Goal: Task Accomplishment & Management: Manage account settings

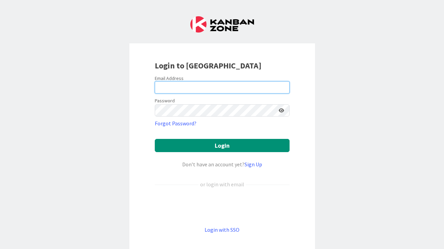
click at [198, 84] on input "email" at bounding box center [222, 87] width 135 height 12
click at [208, 87] on input "DICK" at bounding box center [222, 87] width 135 height 12
type input "[PERSON_NAME]"
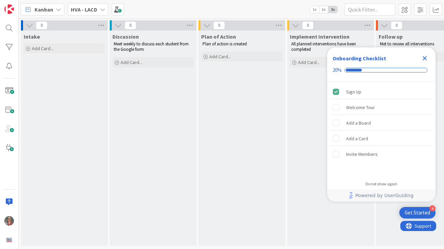
click at [100, 11] on icon at bounding box center [102, 9] width 5 height 5
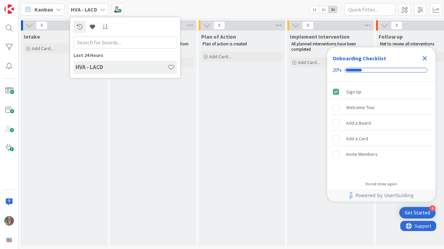
click at [204, 8] on div "Kanban HVA - LACD Last 24 Hours HVA - LACD 1x 2x 3x" at bounding box center [232, 9] width 426 height 19
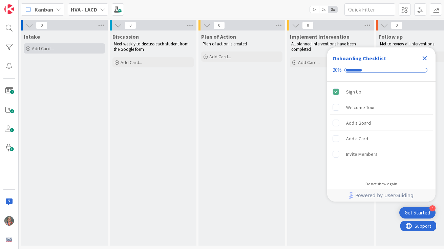
click at [35, 47] on span "Add Card..." at bounding box center [43, 48] width 22 height 6
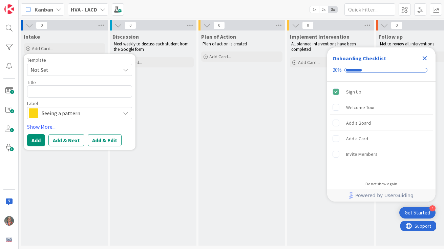
click at [56, 69] on span "Not Set" at bounding box center [73, 69] width 85 height 9
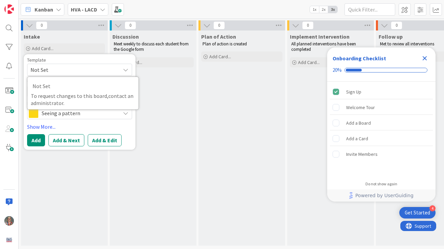
click at [172, 96] on div "Discussion Meet weekly to discuss each student from the Google form Add Card..." at bounding box center [153, 138] width 87 height 215
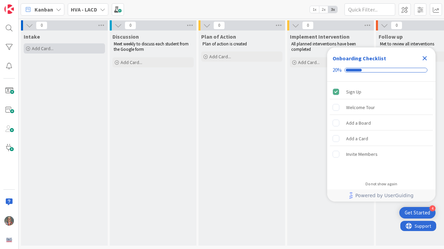
click at [37, 47] on span "Add Card..." at bounding box center [43, 48] width 22 height 6
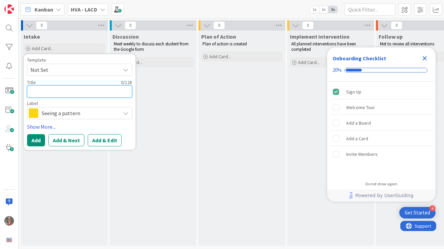
type textarea "x"
type textarea "N"
type textarea "x"
type textarea "N."
type textarea "x"
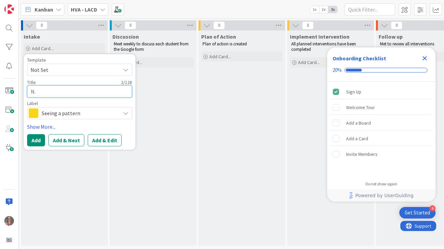
type textarea "N."
type textarea "x"
type textarea "N. M"
type textarea "x"
type textarea "N. Ma"
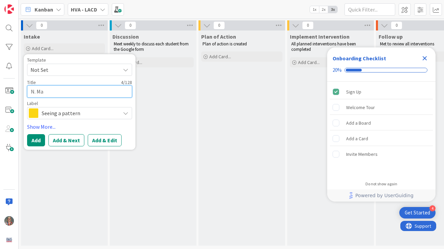
type textarea "x"
type textarea "N. Mas"
type textarea "x"
type textarea "[PERSON_NAME]"
type textarea "x"
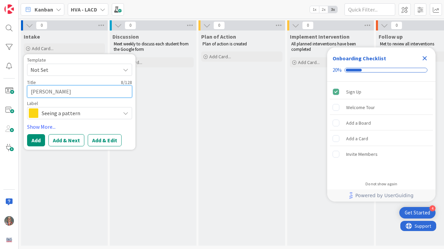
type textarea "[PERSON_NAME]"
click at [90, 117] on span "Seeing a pattern" at bounding box center [79, 112] width 75 height 9
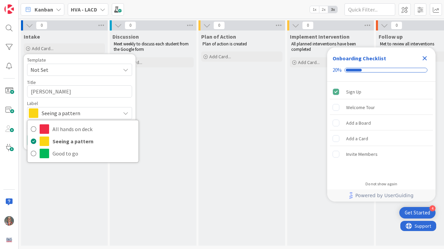
click at [101, 101] on div "Label" at bounding box center [79, 103] width 105 height 5
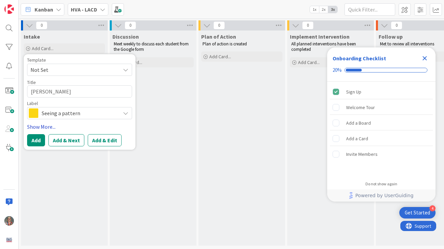
click at [43, 126] on link "Show More..." at bounding box center [79, 127] width 105 height 8
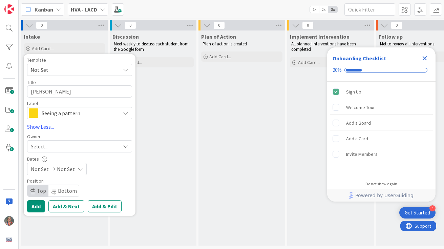
click at [37, 143] on span "Select..." at bounding box center [40, 146] width 18 height 8
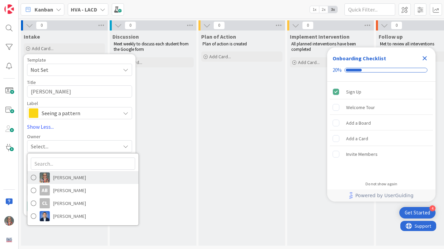
click at [33, 177] on span at bounding box center [33, 177] width 5 height 10
type textarea "x"
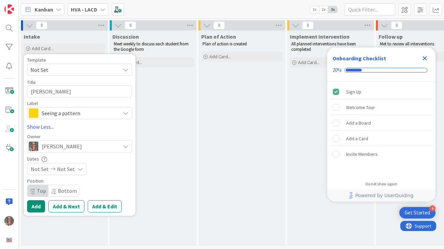
click at [49, 168] on icon at bounding box center [53, 169] width 8 height 5
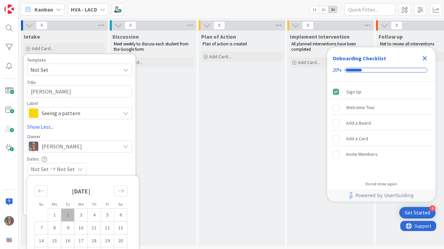
click at [114, 163] on div "Not Set Not Set" at bounding box center [79, 169] width 105 height 12
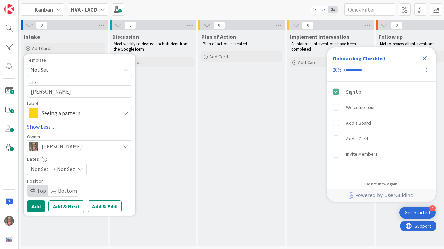
click at [109, 67] on span "Not Set" at bounding box center [73, 69] width 85 height 9
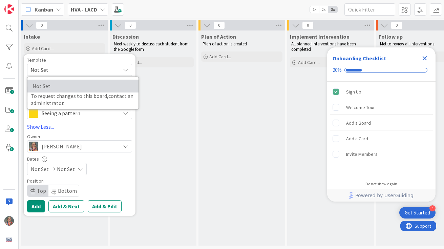
click at [64, 86] on span "Not Set" at bounding box center [82, 86] width 98 height 9
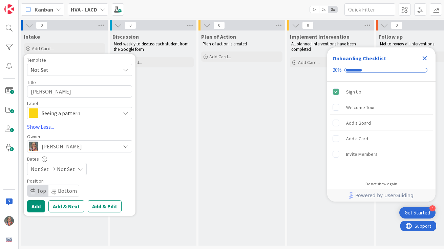
click at [80, 170] on icon at bounding box center [80, 168] width 5 height 5
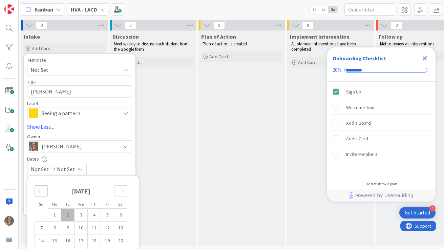
click at [41, 190] on icon "Move backward to switch to the previous month." at bounding box center [41, 191] width 6 height 6
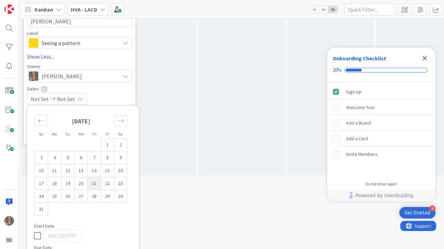
scroll to position [69, 0]
click at [41, 184] on td "17" at bounding box center [41, 185] width 13 height 13
type input "[DATE]"
type textarea "x"
click at [122, 118] on div "Move forward to switch to the next month." at bounding box center [120, 122] width 13 height 11
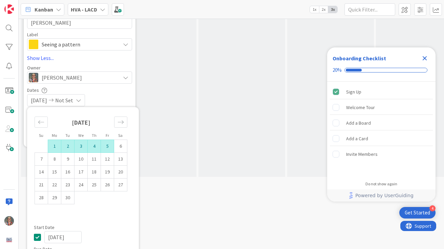
click at [109, 148] on td "5" at bounding box center [107, 146] width 13 height 13
type input "[DATE]"
click at [119, 93] on div "Dates [DATE] [DATE] Su Mo Tu We Th Fr Sa [DATE] 1 2 3 4 5 6 7 8 9 10 11 12 13 1…" at bounding box center [79, 96] width 105 height 19
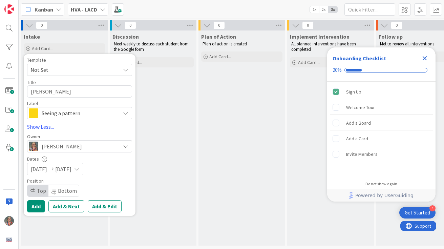
click at [65, 189] on span "Bottom" at bounding box center [67, 190] width 19 height 7
click at [40, 191] on span "Top" at bounding box center [41, 190] width 9 height 7
type textarea "x"
click at [36, 209] on button "Add" at bounding box center [36, 206] width 18 height 12
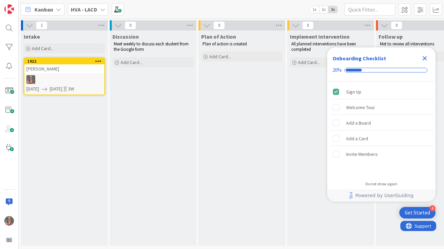
click at [101, 60] on icon at bounding box center [98, 61] width 6 height 5
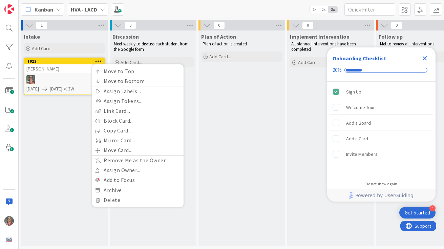
click at [56, 68] on div "[PERSON_NAME]" at bounding box center [64, 68] width 80 height 9
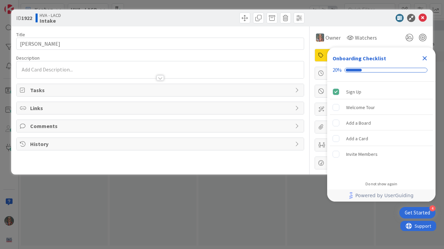
click at [426, 59] on icon "Close Checklist" at bounding box center [425, 58] width 4 height 4
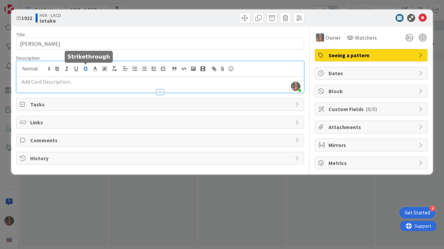
click at [90, 67] on div "[PERSON_NAME] just joined" at bounding box center [160, 76] width 287 height 31
click at [78, 88] on div at bounding box center [160, 88] width 287 height 7
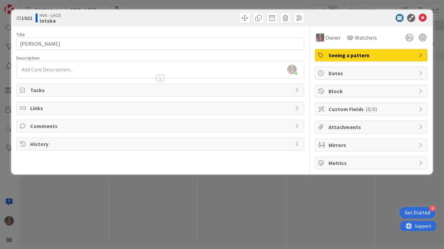
click at [78, 87] on span "Tasks" at bounding box center [161, 90] width 262 height 8
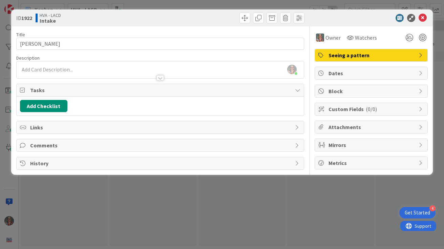
click at [83, 63] on div "[PERSON_NAME] just joined" at bounding box center [160, 69] width 287 height 17
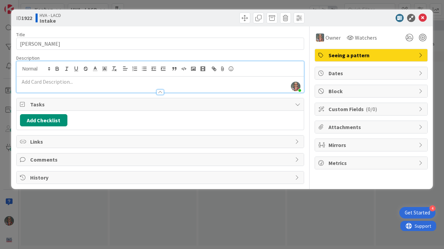
click at [58, 82] on p at bounding box center [160, 82] width 281 height 8
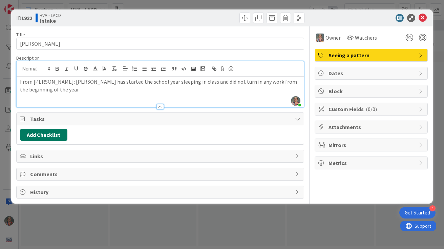
click at [45, 136] on button "Add Checklist" at bounding box center [43, 135] width 47 height 12
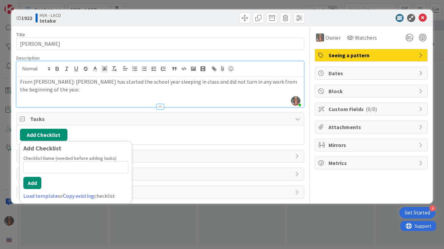
click at [162, 138] on div "Add Checklist Add Checklist Checklist Name (needed before adding tasks) 0 / 64 …" at bounding box center [160, 135] width 281 height 12
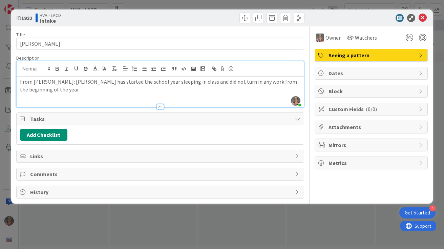
click at [36, 195] on span "History" at bounding box center [161, 192] width 262 height 8
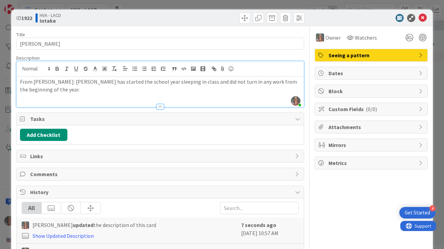
scroll to position [36, 0]
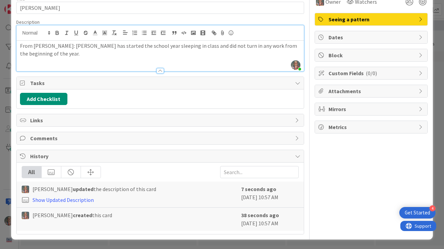
click at [44, 137] on span "Comments" at bounding box center [161, 138] width 262 height 8
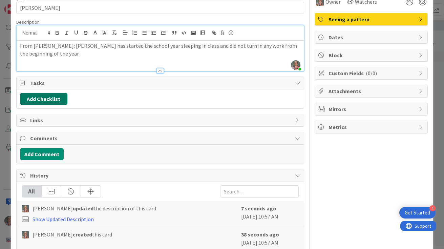
click at [32, 100] on button "Add Checklist" at bounding box center [43, 99] width 47 height 12
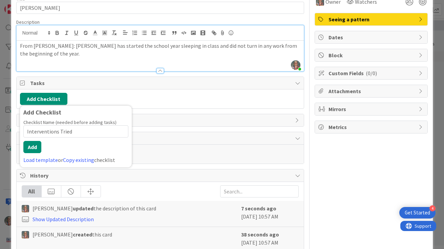
click at [81, 130] on input "Interventions Tried" at bounding box center [75, 131] width 105 height 12
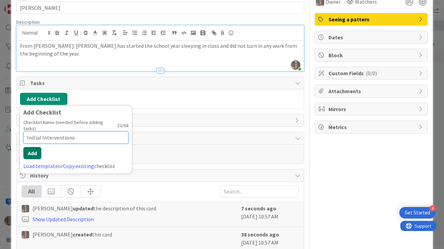
type input "Initial Interventions:"
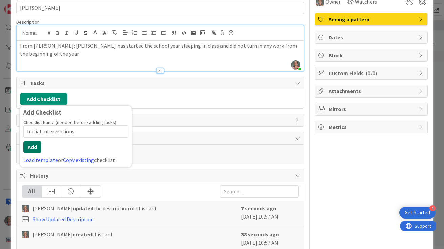
click at [30, 146] on button "Add" at bounding box center [32, 147] width 18 height 12
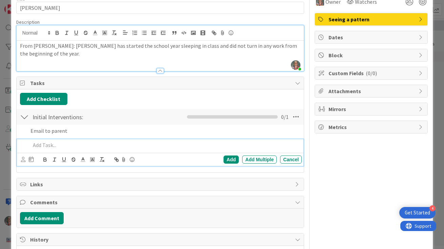
scroll to position [50, 0]
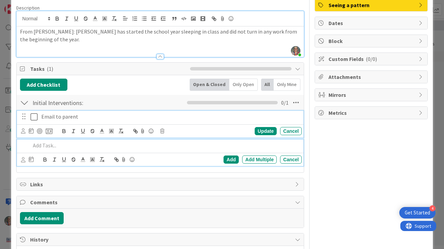
click at [34, 116] on div "Email to parent Update Cancel" at bounding box center [160, 124] width 287 height 27
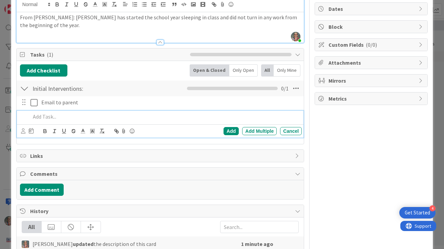
click at [42, 128] on div "Add Add Multiple Cancel" at bounding box center [160, 124] width 287 height 27
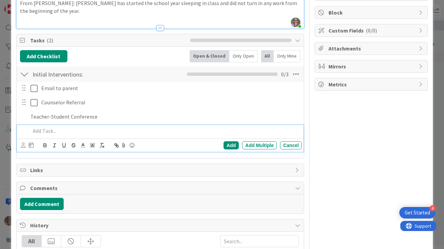
scroll to position [93, 0]
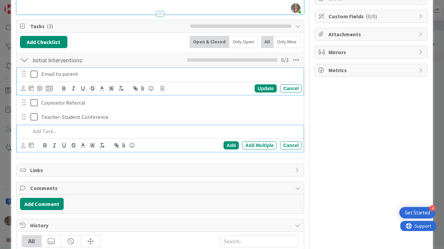
click at [37, 74] on div "Email to parent Update Cancel" at bounding box center [160, 81] width 287 height 27
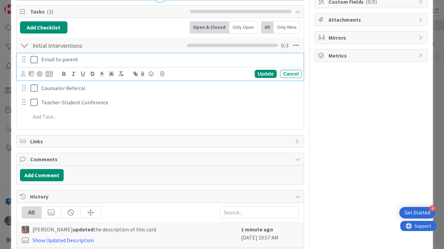
click at [34, 59] on icon at bounding box center [34, 60] width 7 height 8
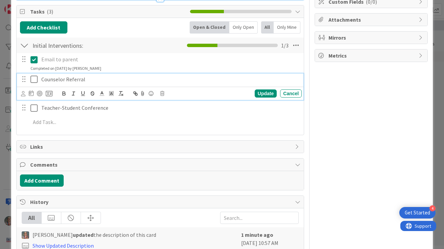
click at [34, 83] on icon at bounding box center [34, 79] width 7 height 8
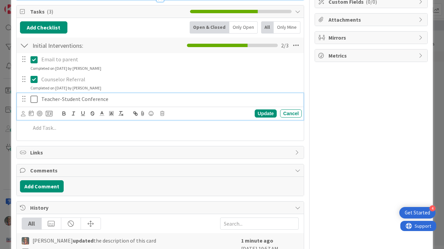
click at [33, 99] on icon at bounding box center [34, 99] width 7 height 8
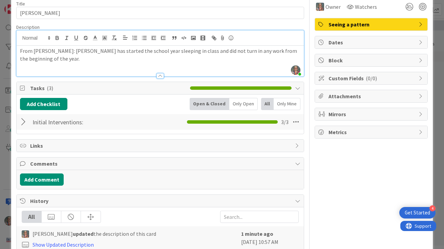
scroll to position [0, 0]
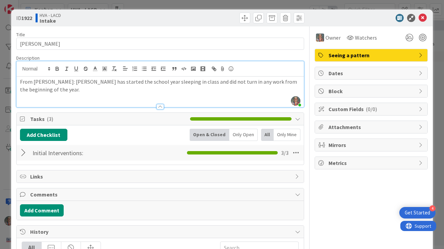
click at [51, 91] on p "From [PERSON_NAME]: [PERSON_NAME] has started the school year sleeping in class…" at bounding box center [160, 85] width 281 height 15
click at [424, 19] on icon at bounding box center [423, 18] width 8 height 8
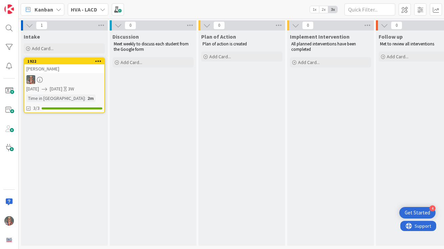
click at [62, 87] on span "[DATE]" at bounding box center [56, 88] width 13 height 7
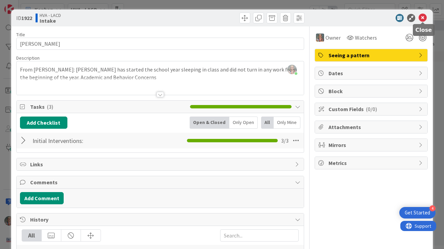
click at [422, 20] on icon at bounding box center [423, 18] width 8 height 8
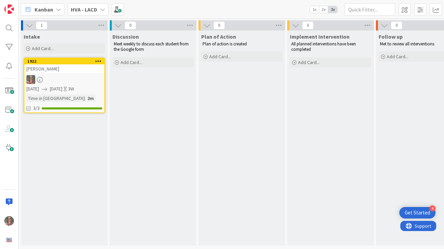
drag, startPoint x: 137, startPoint y: 76, endPoint x: 251, endPoint y: 0, distance: 136.8
click at [41, 50] on span "Add Card..." at bounding box center [43, 48] width 22 height 6
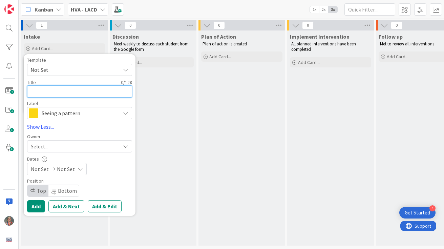
type textarea "x"
type textarea "S"
type textarea "x"
type textarea "St"
type textarea "x"
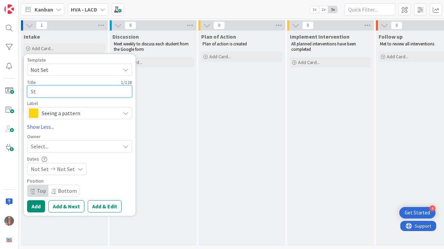
type textarea "Sta"
type textarea "x"
type textarea "[PERSON_NAME]"
type textarea "x"
type textarea "Stanl"
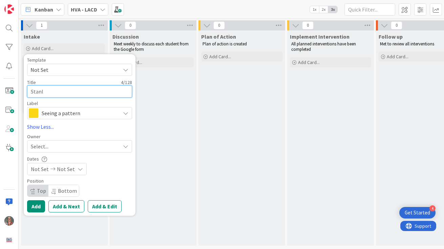
type textarea "x"
type textarea "Stanle"
type textarea "x"
type textarea "Stanley"
type textarea "x"
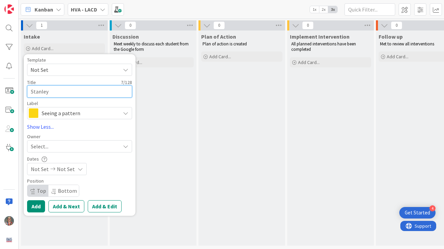
type textarea "Stanley"
type textarea "x"
type textarea "[PERSON_NAME]"
type textarea "x"
type textarea "[PERSON_NAME]"
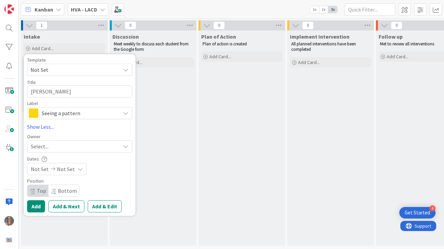
click at [36, 168] on span "Not Set" at bounding box center [40, 169] width 18 height 8
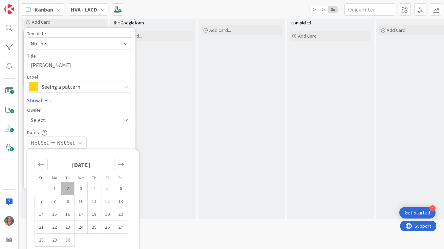
scroll to position [27, 0]
click at [42, 164] on icon "Move backward to switch to the previous month." at bounding box center [41, 163] width 6 height 6
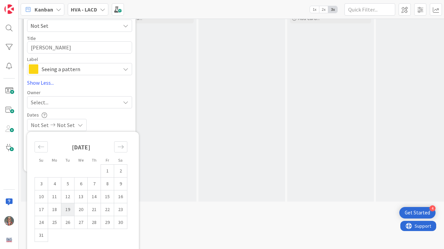
click at [68, 210] on td "19" at bounding box center [67, 209] width 13 height 13
type input "[DATE]"
type textarea "x"
click at [123, 147] on icon "Move forward to switch to the next month." at bounding box center [121, 146] width 6 height 3
click at [110, 172] on td "5" at bounding box center [107, 171] width 13 height 13
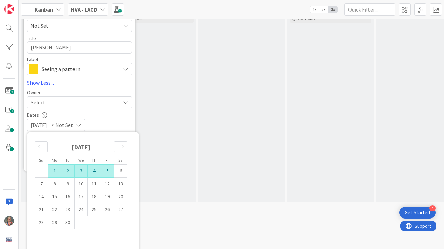
type input "[DATE]"
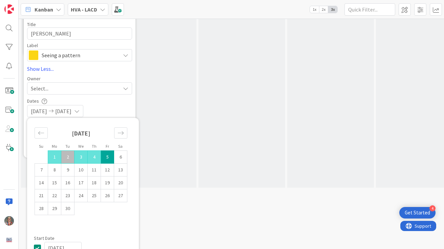
scroll to position [102, 0]
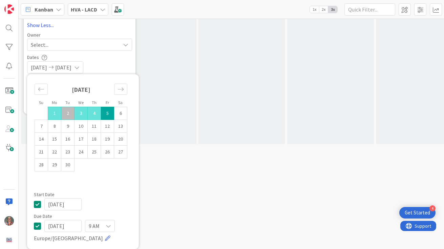
click at [125, 65] on div "[DATE] [DATE]" at bounding box center [79, 67] width 105 height 12
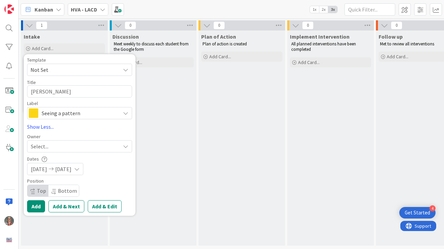
click at [65, 146] on div "Select..." at bounding box center [75, 146] width 89 height 8
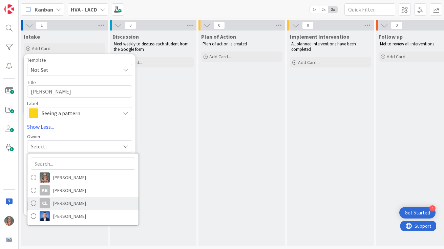
click at [73, 205] on span "[PERSON_NAME]" at bounding box center [69, 203] width 33 height 10
type textarea "x"
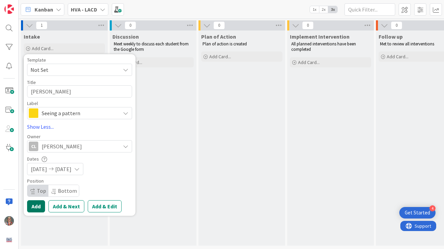
click at [33, 208] on button "Add" at bounding box center [36, 206] width 18 height 12
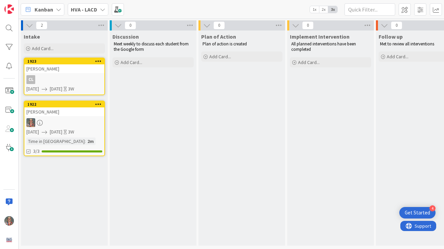
click at [53, 71] on div "[PERSON_NAME]" at bounding box center [64, 68] width 80 height 9
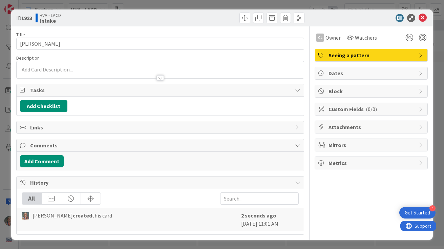
click at [80, 68] on div at bounding box center [160, 69] width 287 height 17
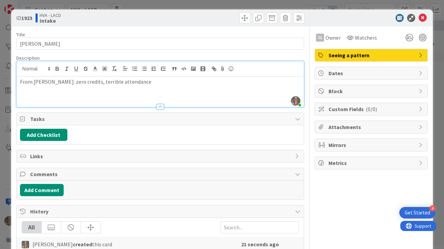
click at [38, 118] on span "Tasks" at bounding box center [161, 119] width 262 height 8
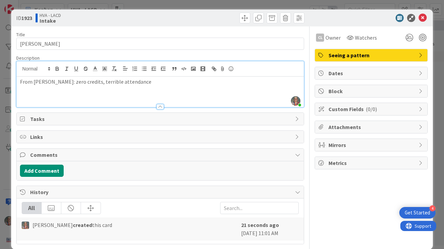
click at [297, 117] on icon at bounding box center [297, 118] width 5 height 5
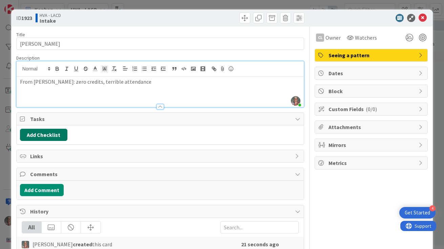
click at [32, 135] on button "Add Checklist" at bounding box center [43, 135] width 47 height 12
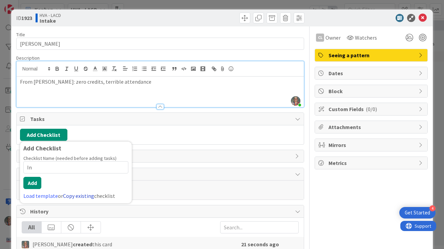
type input "In"
click at [82, 194] on link "Copy existing" at bounding box center [78, 195] width 31 height 7
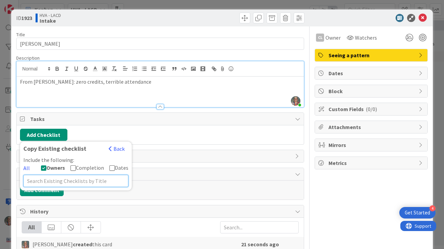
click at [49, 182] on input "text" at bounding box center [75, 181] width 105 height 12
type input "a"
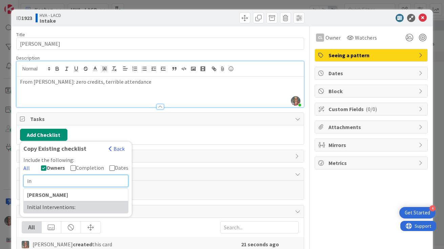
type input "in"
click at [53, 208] on div "Initial Interventions:" at bounding box center [76, 207] width 104 height 12
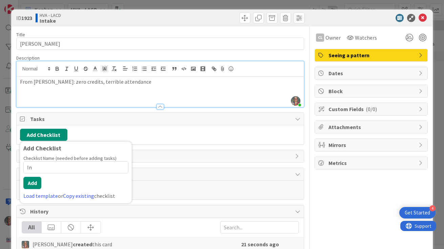
click at [50, 168] on input "In" at bounding box center [75, 167] width 105 height 12
click at [35, 181] on button "Add" at bounding box center [32, 183] width 18 height 12
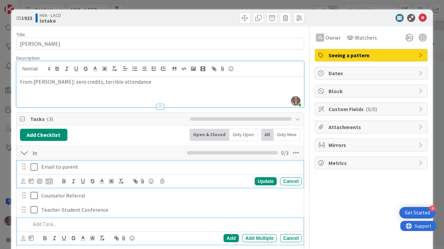
click at [34, 168] on icon at bounding box center [34, 167] width 7 height 8
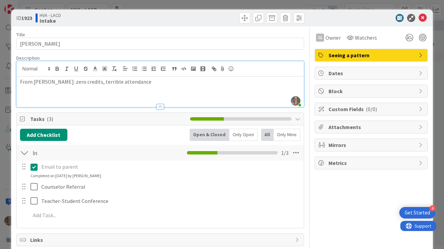
click at [159, 82] on p "From [PERSON_NAME]: zero credits, terrible attendance" at bounding box center [160, 82] width 281 height 8
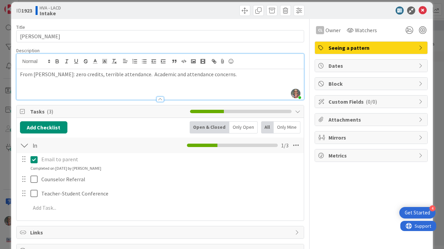
scroll to position [11, 0]
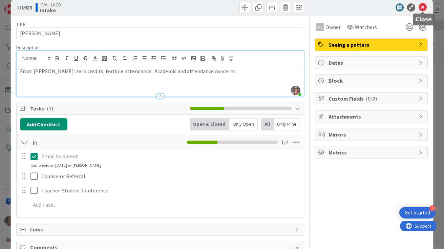
click at [422, 9] on icon at bounding box center [423, 7] width 8 height 8
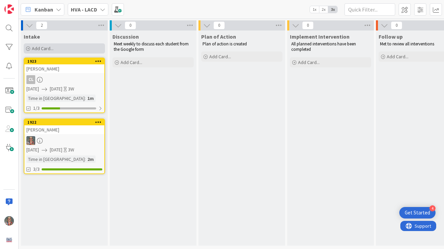
click at [37, 45] on span "Add Card..." at bounding box center [43, 48] width 22 height 6
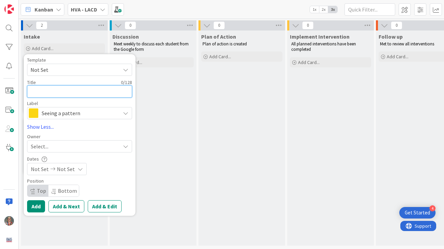
type textarea "x"
type textarea "E"
type textarea "x"
type textarea "Et"
type textarea "x"
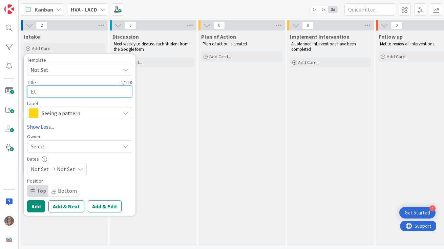
type textarea "Eth"
type textarea "x"
type textarea "[PERSON_NAME]"
type textarea "x"
type textarea "[PERSON_NAME]"
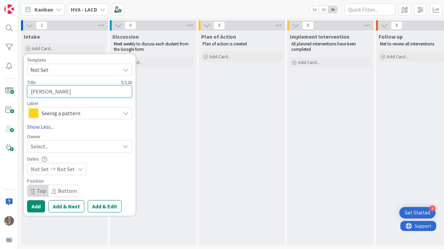
type textarea "x"
type textarea "[PERSON_NAME]"
type textarea "x"
type textarea "[PERSON_NAME]"
type textarea "x"
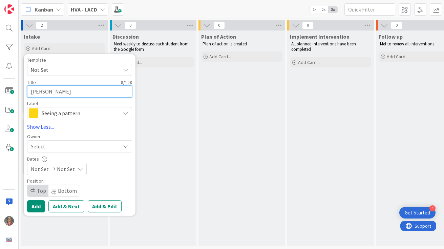
type textarea "[PERSON_NAME]"
click at [50, 147] on div "Select..." at bounding box center [75, 146] width 89 height 8
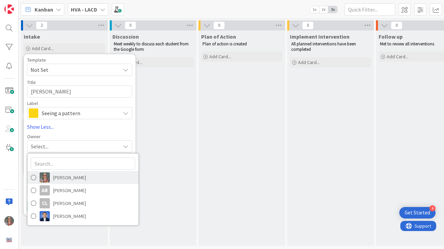
click at [61, 174] on span "[PERSON_NAME]" at bounding box center [69, 177] width 33 height 10
type textarea "x"
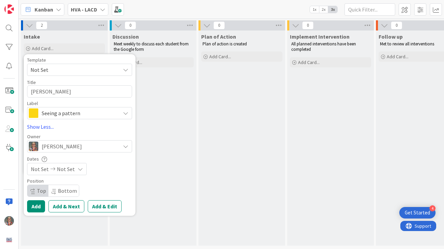
click at [40, 168] on span "Not Set" at bounding box center [40, 169] width 18 height 8
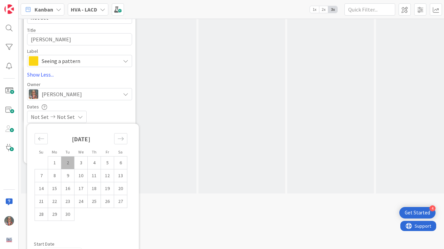
scroll to position [58, 0]
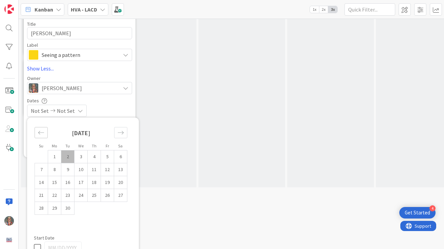
click at [41, 131] on icon "Move backward to switch to the previous month." at bounding box center [41, 132] width 6 height 6
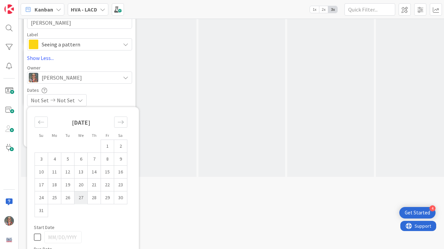
click at [86, 203] on td "27" at bounding box center [81, 197] width 13 height 13
type input "[DATE]"
type textarea "x"
click at [125, 121] on div "Move forward to switch to the next month." at bounding box center [120, 122] width 13 height 11
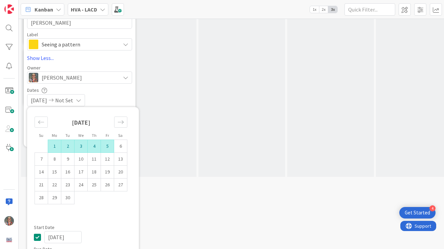
click at [108, 145] on td "5" at bounding box center [107, 146] width 13 height 13
type input "[DATE]"
type textarea "x"
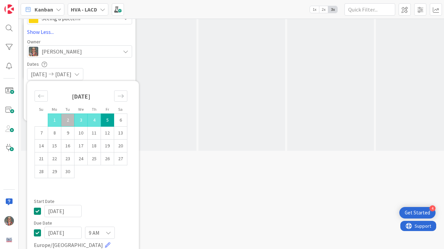
scroll to position [102, 0]
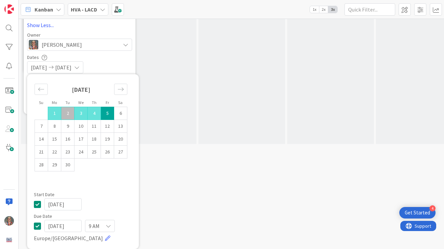
click at [127, 63] on div "[DATE] [DATE]" at bounding box center [79, 67] width 105 height 12
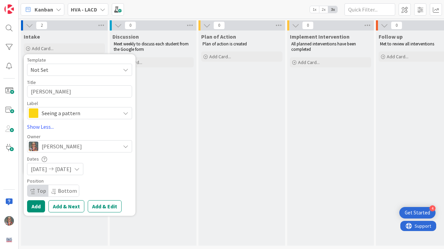
scroll to position [0, 0]
click at [36, 204] on button "Add" at bounding box center [36, 206] width 18 height 12
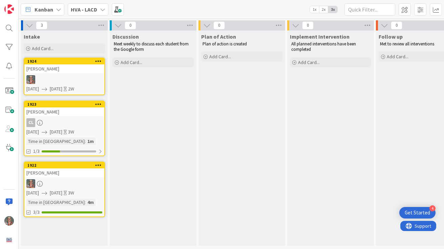
click at [36, 174] on div "[PERSON_NAME]" at bounding box center [64, 172] width 80 height 9
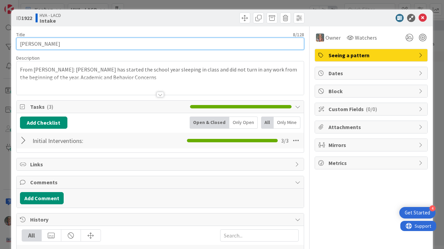
click at [55, 43] on input "[PERSON_NAME]" at bounding box center [160, 44] width 288 height 12
type input "[PERSON_NAME]"
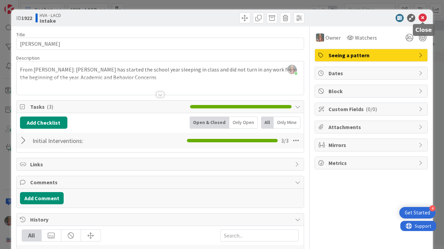
click at [423, 19] on icon at bounding box center [423, 18] width 8 height 8
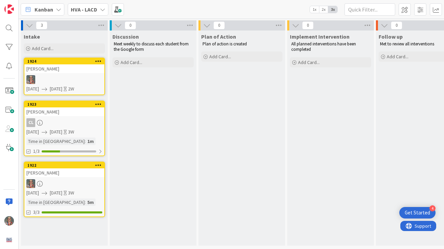
click at [32, 66] on div "[PERSON_NAME]" at bounding box center [64, 68] width 80 height 9
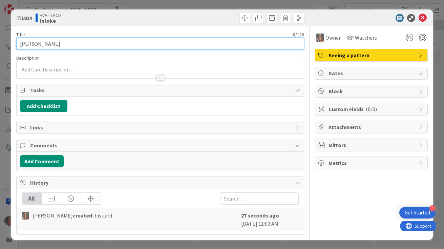
click at [69, 43] on input "[PERSON_NAME]" at bounding box center [160, 44] width 288 height 12
type input "[PERSON_NAME]"
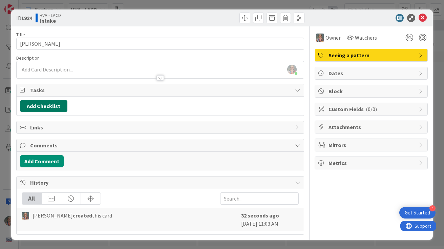
click at [41, 105] on button "Add Checklist" at bounding box center [43, 106] width 47 height 12
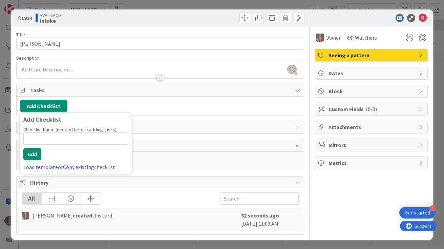
click at [76, 163] on div "Checklist Name (needed before adding tasks) 0 / 64 Add Load template or Copy ex…" at bounding box center [75, 148] width 105 height 45
click at [76, 167] on link "Copy existing" at bounding box center [78, 167] width 31 height 7
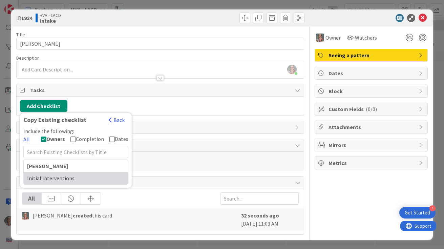
click at [53, 174] on div "Initial Interventions:" at bounding box center [76, 178] width 104 height 12
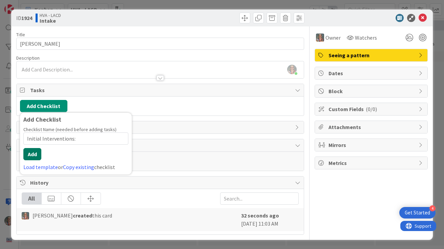
click at [37, 155] on button "Add" at bounding box center [32, 154] width 18 height 12
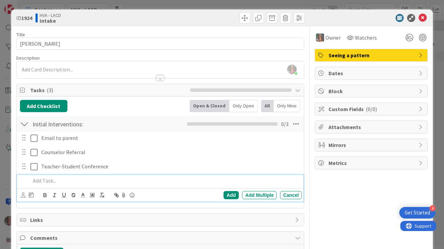
click at [77, 67] on div "[PERSON_NAME] just joined" at bounding box center [160, 69] width 287 height 17
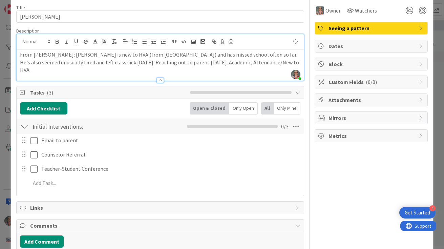
scroll to position [28, 0]
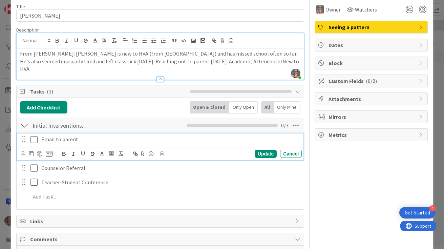
click at [34, 139] on icon at bounding box center [34, 140] width 7 height 8
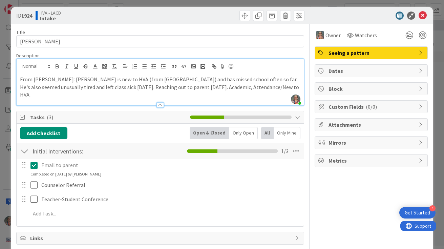
scroll to position [0, 0]
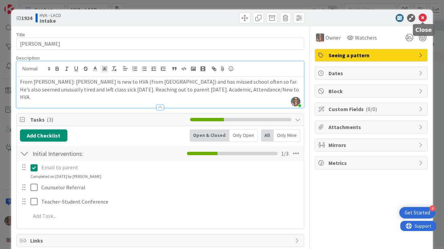
click at [423, 18] on icon at bounding box center [423, 18] width 8 height 8
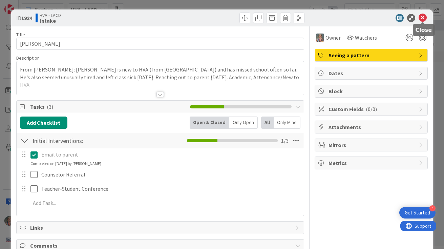
click at [423, 17] on icon at bounding box center [423, 18] width 8 height 8
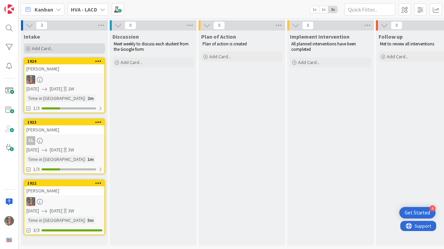
click at [41, 50] on span "Add Card..." at bounding box center [43, 48] width 22 height 6
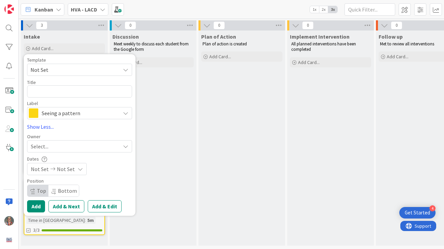
click at [54, 68] on span "Not Set" at bounding box center [73, 69] width 85 height 9
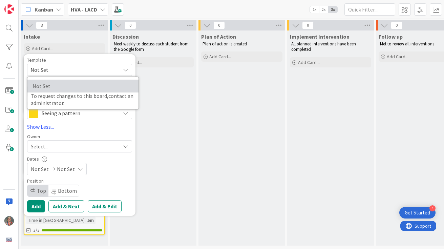
click at [39, 85] on span "Not Set" at bounding box center [82, 86] width 98 height 9
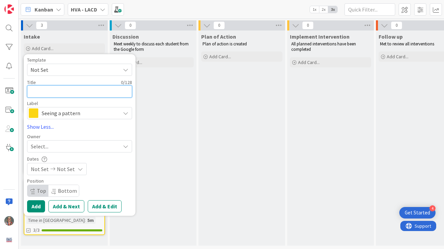
click at [46, 89] on textarea at bounding box center [79, 91] width 105 height 12
type textarea "x"
type textarea "U"
type textarea "x"
type textarea "U."
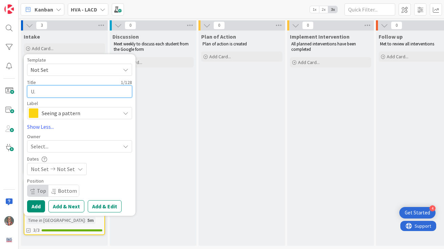
type textarea "x"
type textarea "U."
type textarea "x"
type textarea "U. C"
type textarea "x"
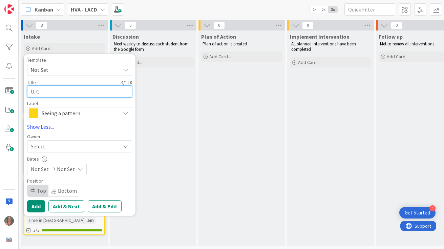
type textarea "U. Ca"
type textarea "x"
type textarea "U. Can"
type textarea "x"
type textarea "U. Cant"
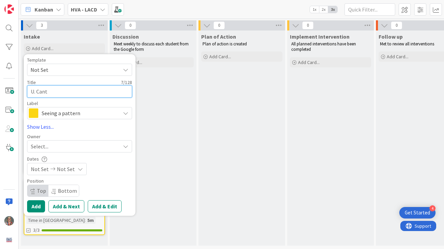
type textarea "x"
type textarea "[PERSON_NAME]"
type textarea "x"
type textarea "[PERSON_NAME]"
type textarea "x"
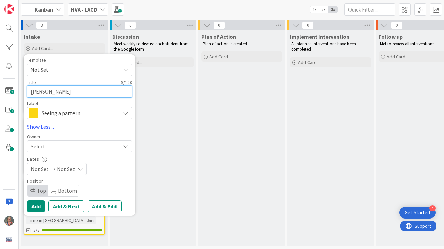
type textarea "[PERSON_NAME] P"
type textarea "x"
type textarea "[PERSON_NAME] Pe"
type textarea "x"
type textarea "[PERSON_NAME] Per"
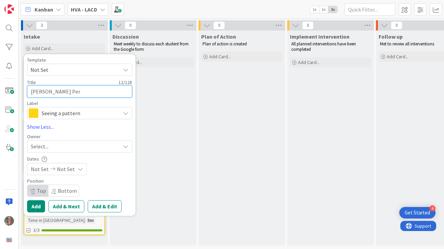
type textarea "x"
type textarea "[PERSON_NAME] Pere"
type textarea "x"
type textarea "[PERSON_NAME] [PERSON_NAME]"
click at [93, 147] on div "Select..." at bounding box center [75, 146] width 89 height 8
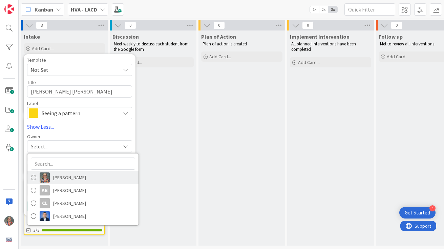
click at [70, 179] on span "[PERSON_NAME]" at bounding box center [69, 177] width 33 height 10
type textarea "x"
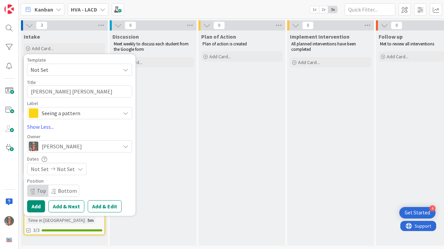
click at [41, 169] on span "Not Set" at bounding box center [40, 169] width 18 height 8
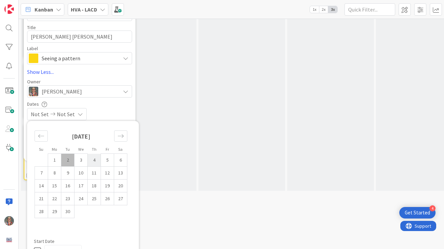
scroll to position [59, 0]
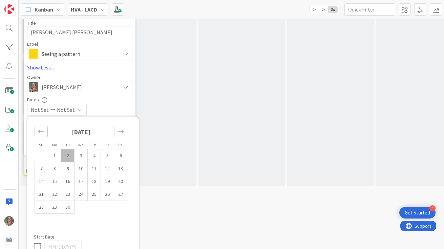
click at [44, 132] on div "Move backward to switch to the previous month." at bounding box center [41, 131] width 13 height 11
click at [53, 196] on td "18" at bounding box center [54, 194] width 13 height 13
type input "[DATE]"
type textarea "x"
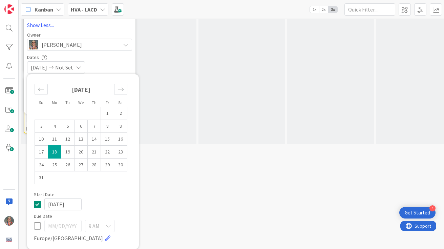
click at [39, 224] on icon at bounding box center [37, 226] width 7 height 8
type input "[DATE]"
type textarea "x"
click at [123, 89] on icon "Move forward to switch to the next month." at bounding box center [121, 89] width 6 height 6
click at [109, 110] on td "5" at bounding box center [107, 113] width 13 height 13
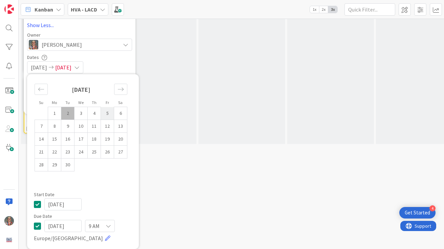
type input "[DATE]"
type textarea "x"
click at [122, 66] on div "[DATE] [DATE]" at bounding box center [79, 67] width 105 height 12
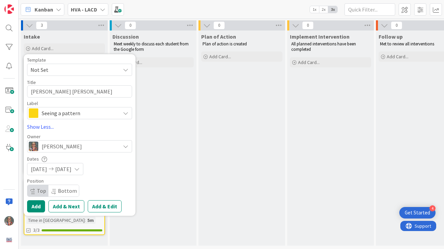
scroll to position [0, 0]
click at [34, 206] on button "Add" at bounding box center [36, 206] width 18 height 12
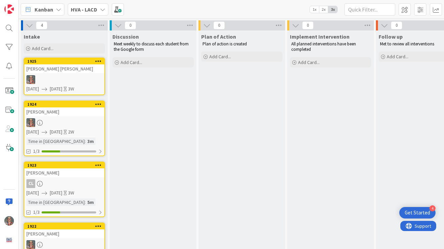
click at [52, 68] on div "[PERSON_NAME] [PERSON_NAME]" at bounding box center [64, 68] width 80 height 9
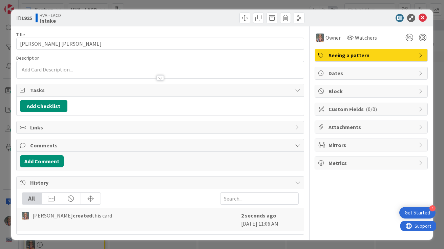
click at [57, 70] on div at bounding box center [160, 69] width 287 height 17
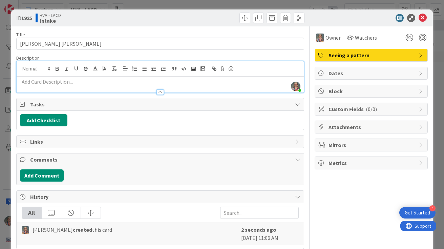
click at [59, 83] on p at bounding box center [160, 82] width 281 height 8
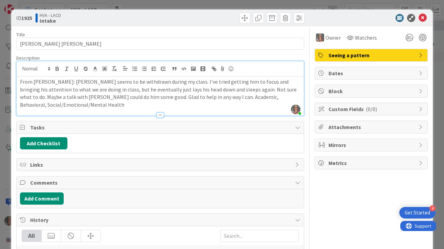
click at [175, 97] on p "From [PERSON_NAME]: [PERSON_NAME] seems to be withdrawn during my class. I've t…" at bounding box center [160, 93] width 281 height 31
drag, startPoint x: 264, startPoint y: 99, endPoint x: 316, endPoint y: 99, distance: 51.2
click at [316, 99] on div "Title 14 / 128 [PERSON_NAME] [PERSON_NAME] Description [PERSON_NAME] just joine…" at bounding box center [222, 149] width 412 height 246
click at [300, 105] on div "[PERSON_NAME] just joined" at bounding box center [295, 109] width 9 height 9
click at [299, 97] on p "From [PERSON_NAME]: [PERSON_NAME] seems to be withdrawn during my class. I've t…" at bounding box center [160, 93] width 281 height 31
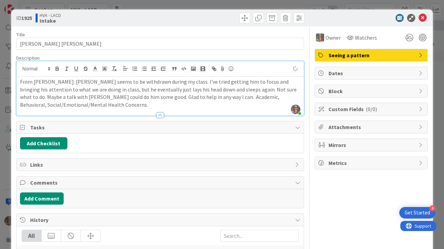
scroll to position [38, 0]
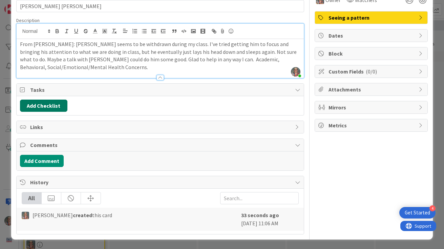
click at [43, 104] on button "Add Checklist" at bounding box center [43, 106] width 47 height 12
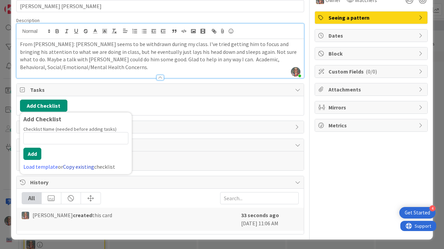
click at [73, 166] on link "Copy existing" at bounding box center [78, 166] width 31 height 7
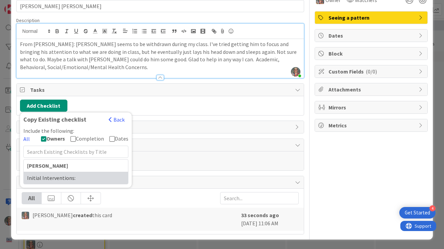
click at [52, 176] on div "Initial Interventions:" at bounding box center [76, 178] width 104 height 12
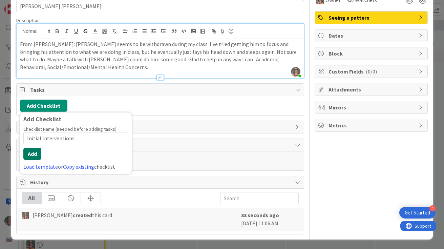
click at [35, 150] on button "Add" at bounding box center [32, 154] width 18 height 12
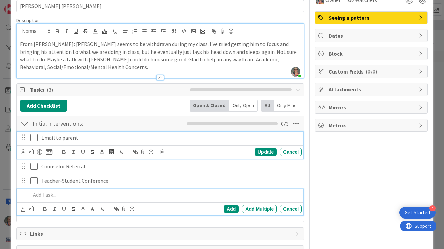
click at [35, 139] on icon at bounding box center [34, 138] width 7 height 8
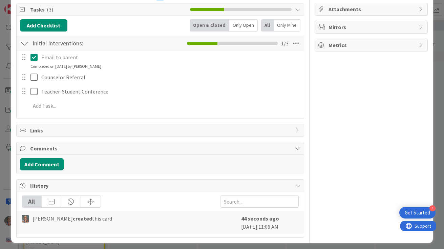
scroll to position [0, 0]
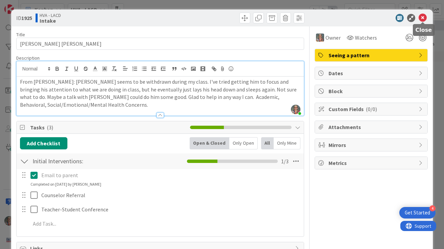
click at [426, 18] on icon at bounding box center [423, 18] width 8 height 8
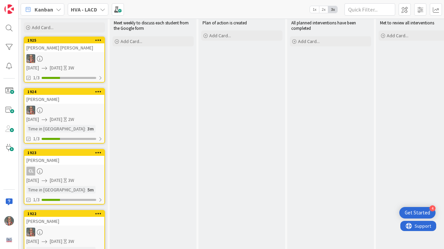
scroll to position [46, 0]
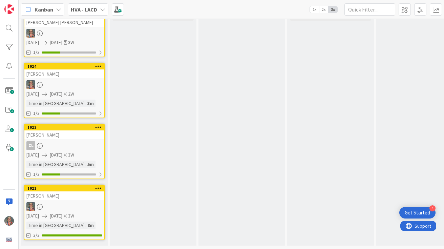
click at [62, 214] on span "[DATE]" at bounding box center [56, 215] width 13 height 7
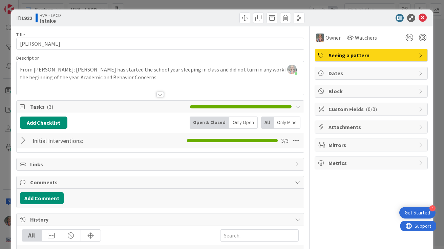
click at [353, 67] on div "Dates" at bounding box center [371, 73] width 113 height 13
click at [348, 72] on span "Dates" at bounding box center [372, 73] width 87 height 8
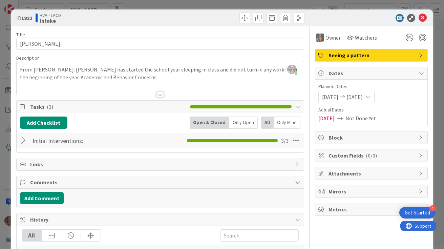
click at [363, 98] on span "[DATE]" at bounding box center [355, 97] width 16 height 8
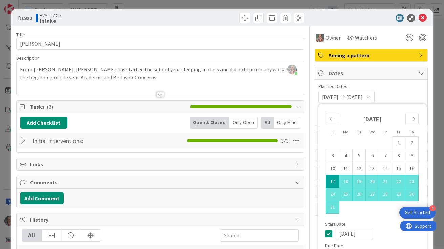
click at [421, 72] on icon at bounding box center [421, 72] width 5 height 5
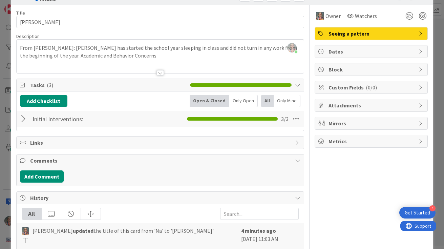
scroll to position [24, 0]
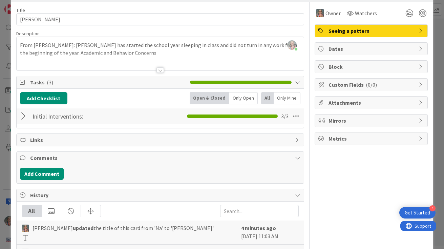
click at [25, 116] on div at bounding box center [24, 116] width 9 height 12
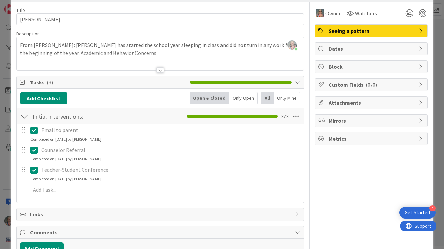
click at [25, 116] on div at bounding box center [24, 116] width 9 height 12
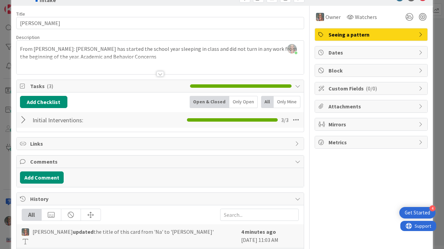
scroll to position [27, 0]
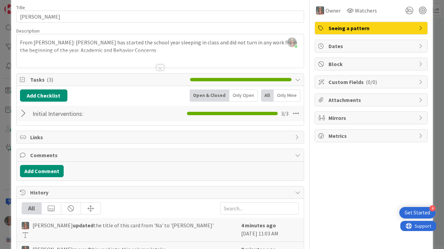
click at [47, 156] on span "Comments" at bounding box center [161, 155] width 262 height 8
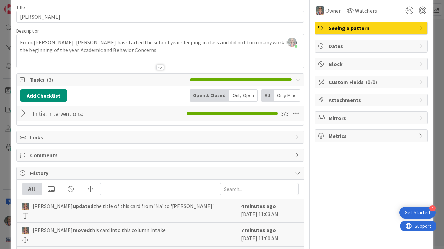
click at [33, 155] on span "Comments" at bounding box center [161, 155] width 262 height 8
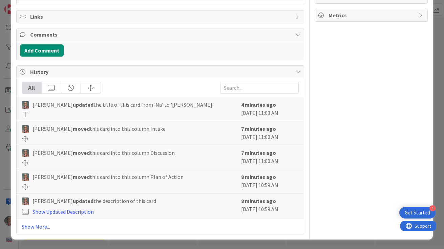
scroll to position [0, 0]
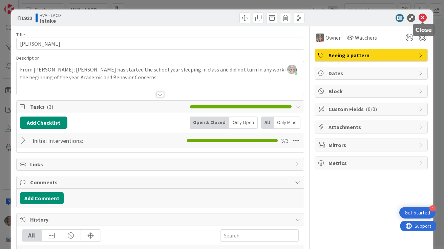
click at [422, 18] on icon at bounding box center [423, 18] width 8 height 8
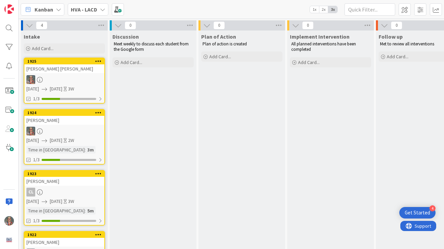
click at [70, 74] on link "1925 [PERSON_NAME] [PERSON_NAME] [DATE] [DATE] 3W 1/3" at bounding box center [64, 81] width 81 height 46
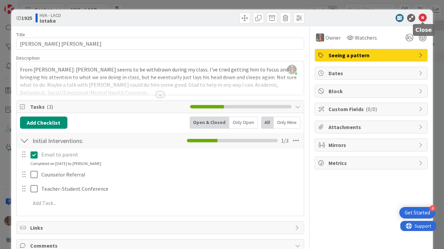
click at [422, 16] on icon at bounding box center [423, 18] width 8 height 8
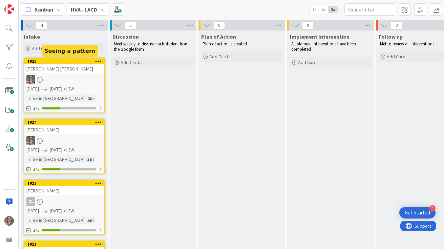
click at [49, 62] on div "1925" at bounding box center [65, 61] width 77 height 5
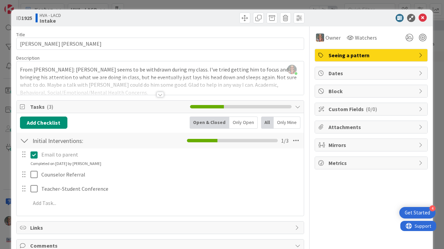
click at [335, 163] on span "Metrics" at bounding box center [372, 163] width 87 height 8
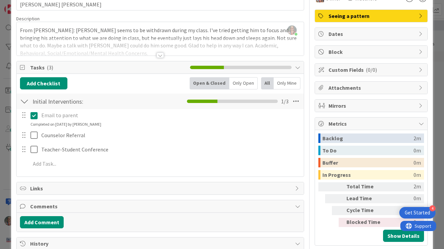
scroll to position [76, 0]
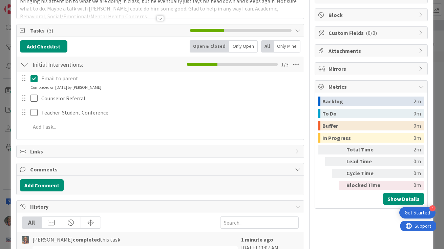
click at [334, 88] on span "Metrics" at bounding box center [372, 87] width 87 height 8
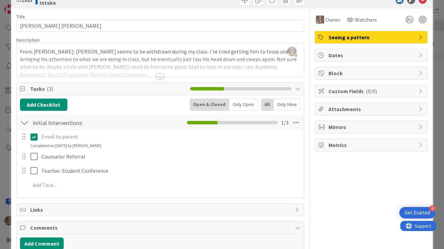
scroll to position [0, 0]
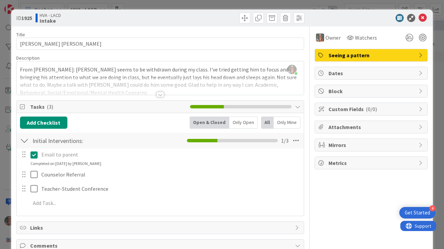
click at [145, 87] on div at bounding box center [160, 86] width 287 height 17
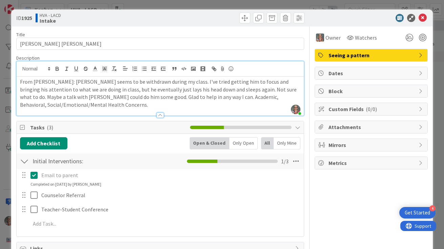
click at [104, 101] on p "From [PERSON_NAME]: [PERSON_NAME] seems to be withdrawn during my class. I've t…" at bounding box center [160, 93] width 281 height 31
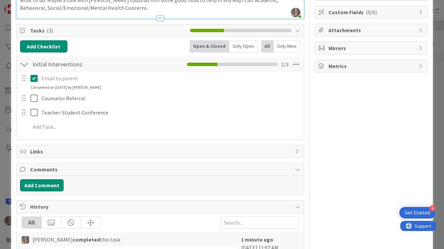
scroll to position [200, 0]
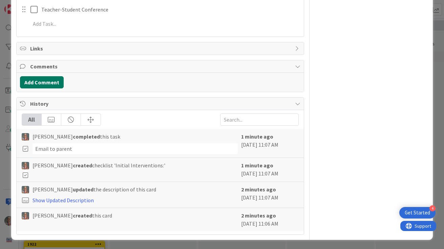
click at [45, 84] on button "Add Comment" at bounding box center [42, 82] width 44 height 12
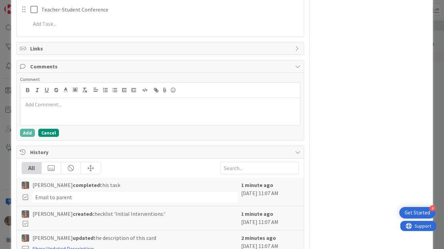
click at [50, 132] on button "Cancel" at bounding box center [48, 133] width 21 height 8
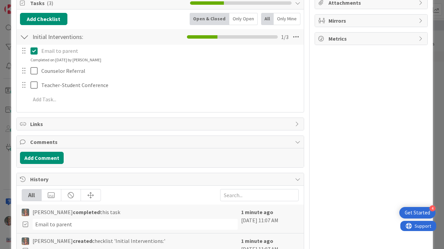
scroll to position [0, 0]
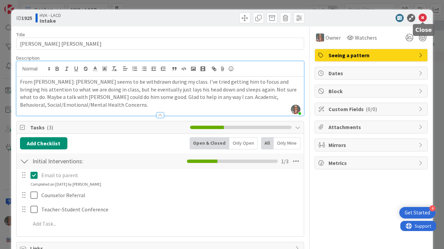
click at [426, 18] on icon at bounding box center [423, 18] width 8 height 8
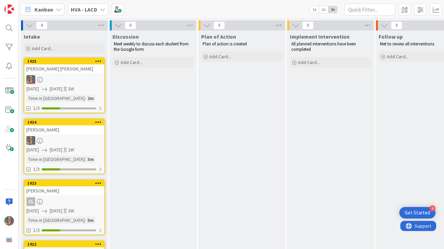
click at [98, 62] on icon at bounding box center [98, 61] width 6 height 5
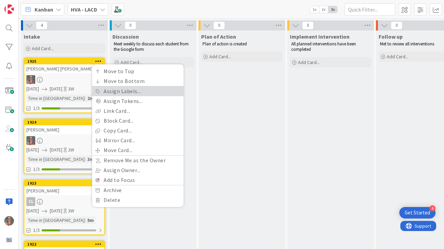
click at [145, 93] on link "Assign Labels..." at bounding box center [138, 91] width 92 height 10
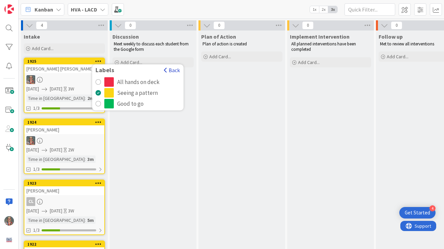
click at [174, 69] on button "Back" at bounding box center [172, 69] width 17 height 7
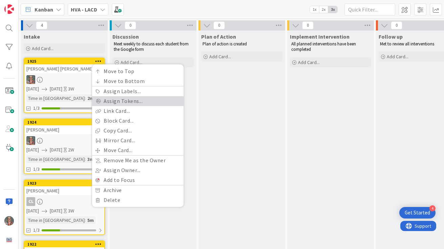
click at [133, 103] on link "Assign Tokens..." at bounding box center [138, 101] width 92 height 10
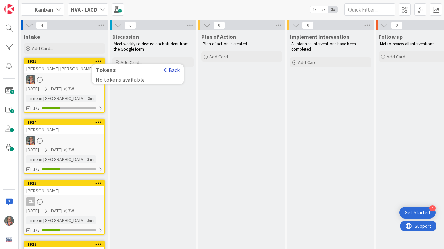
click at [177, 68] on button "Back" at bounding box center [172, 69] width 17 height 7
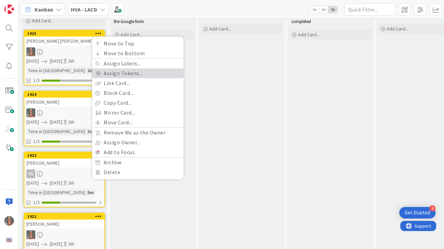
scroll to position [31, 0]
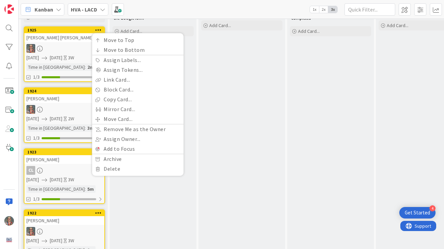
click at [63, 100] on div "[PERSON_NAME]" at bounding box center [64, 98] width 80 height 9
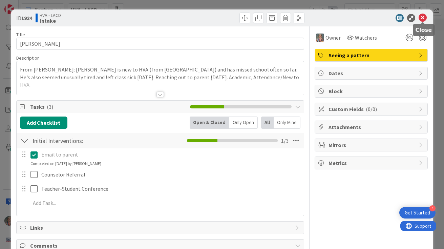
click at [422, 21] on icon at bounding box center [423, 18] width 8 height 8
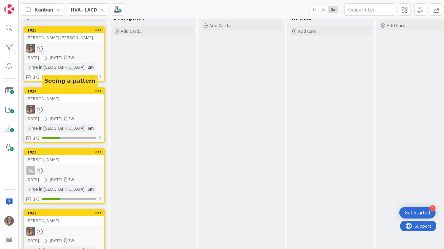
click at [100, 91] on icon at bounding box center [98, 90] width 6 height 5
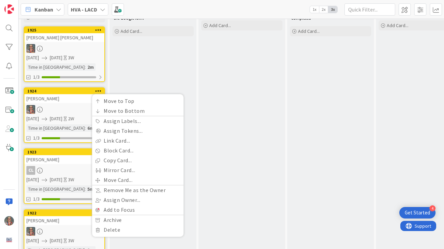
click at [166, 84] on div "Discussion Meet weekly to discuss each student from the Google form Add Card..." at bounding box center [153, 134] width 87 height 271
